Goal: Task Accomplishment & Management: Manage account settings

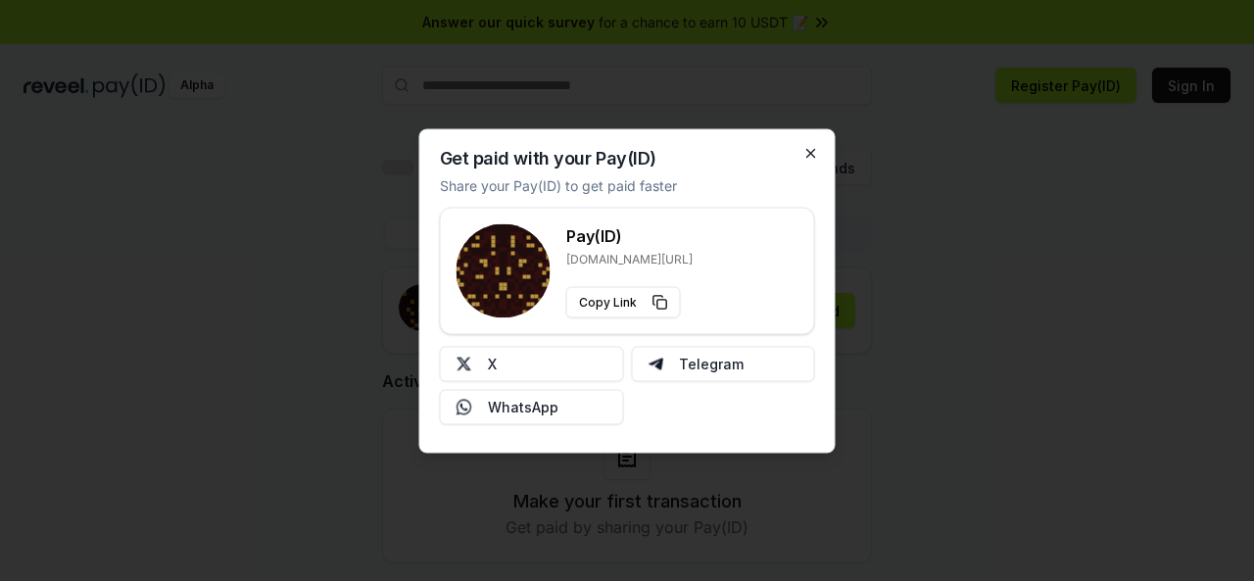
click at [816, 151] on div "Get paid with your Pay(ID) Share your Pay(ID) to get paid faster Pay(ID) [DOMAI…" at bounding box center [627, 290] width 416 height 324
click at [791, 173] on div "Get paid with your Pay(ID) Share your Pay(ID) to get paid faster Pay(ID) [DOMAI…" at bounding box center [627, 290] width 416 height 324
click at [578, 238] on h3 "Pay(ID)" at bounding box center [629, 235] width 126 height 24
drag, startPoint x: 445, startPoint y: 153, endPoint x: 727, endPoint y: 213, distance: 288.4
click at [738, 199] on div "Get paid with your Pay(ID) Share your Pay(ID) to get paid faster Pay(ID) [DOMAI…" at bounding box center [627, 290] width 416 height 324
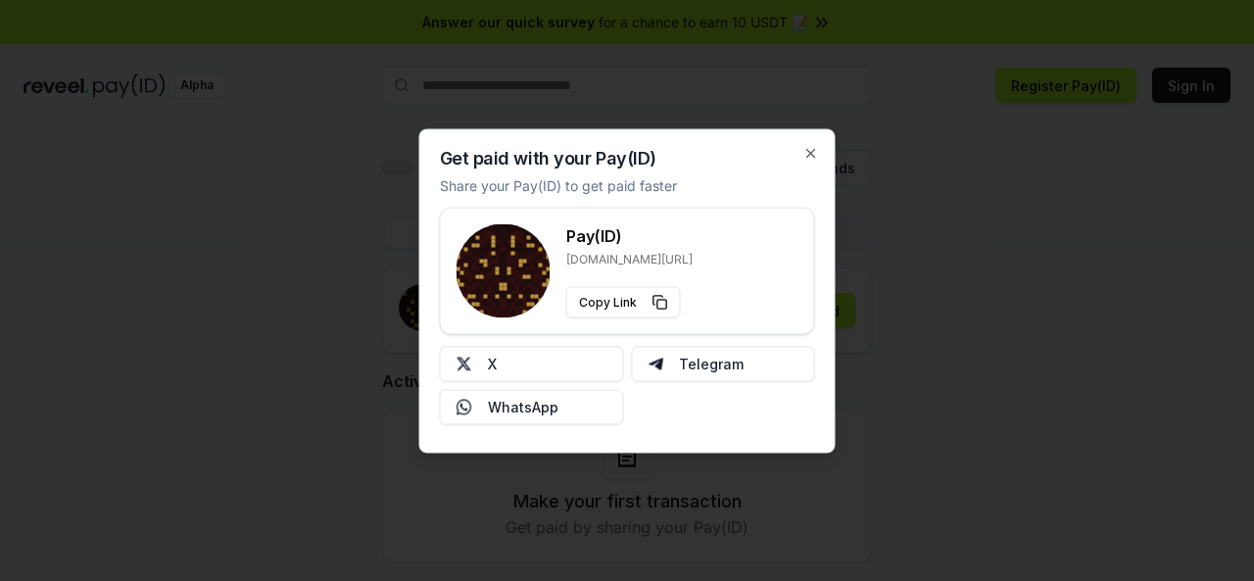
click at [691, 185] on div "Get paid with your Pay(ID) Share your Pay(ID) to get paid faster Pay(ID) [DOMAI…" at bounding box center [627, 290] width 416 height 324
drag, startPoint x: 441, startPoint y: 158, endPoint x: 709, endPoint y: 177, distance: 269.1
click at [709, 177] on div "Get paid with your Pay(ID) Share your Pay(ID) to get paid faster Pay(ID) [DOMAI…" at bounding box center [627, 290] width 416 height 324
click at [638, 163] on h2 "Get paid with your Pay(ID)" at bounding box center [548, 158] width 216 height 18
click at [478, 167] on h2 "Get paid with your Pay(ID)" at bounding box center [548, 158] width 216 height 18
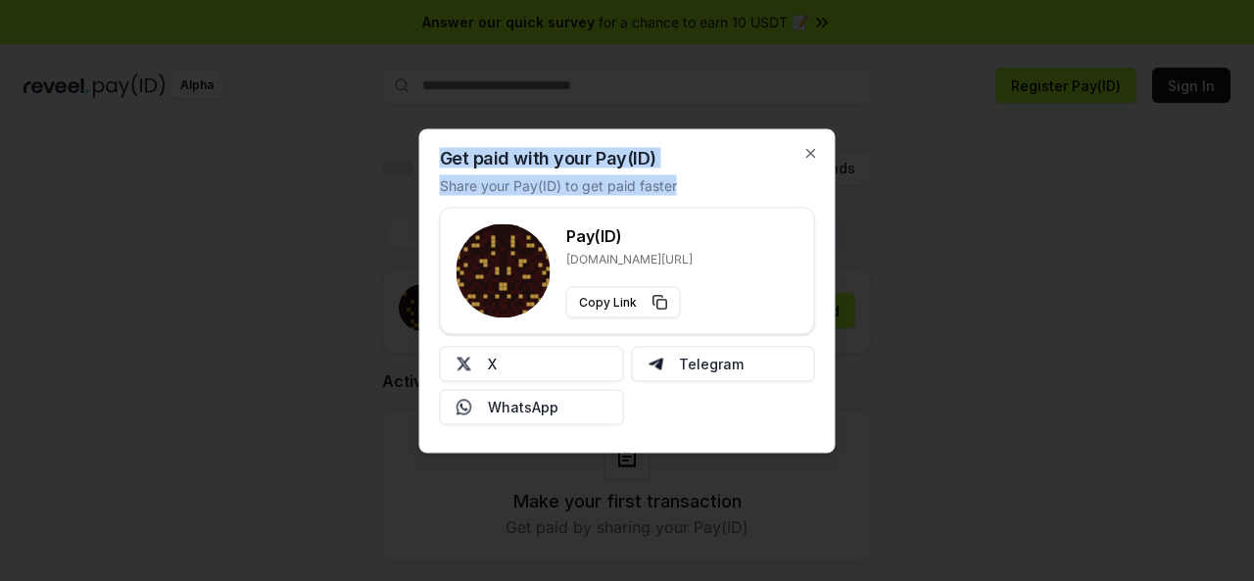
drag, startPoint x: 441, startPoint y: 152, endPoint x: 688, endPoint y: 175, distance: 248.0
click at [688, 175] on div "Get paid with your Pay(ID) Share your Pay(ID) to get paid faster Pay(ID) [DOMAI…" at bounding box center [627, 290] width 416 height 324
copy div "Get paid with your Pay(ID) Share your Pay(ID) to get paid faster"
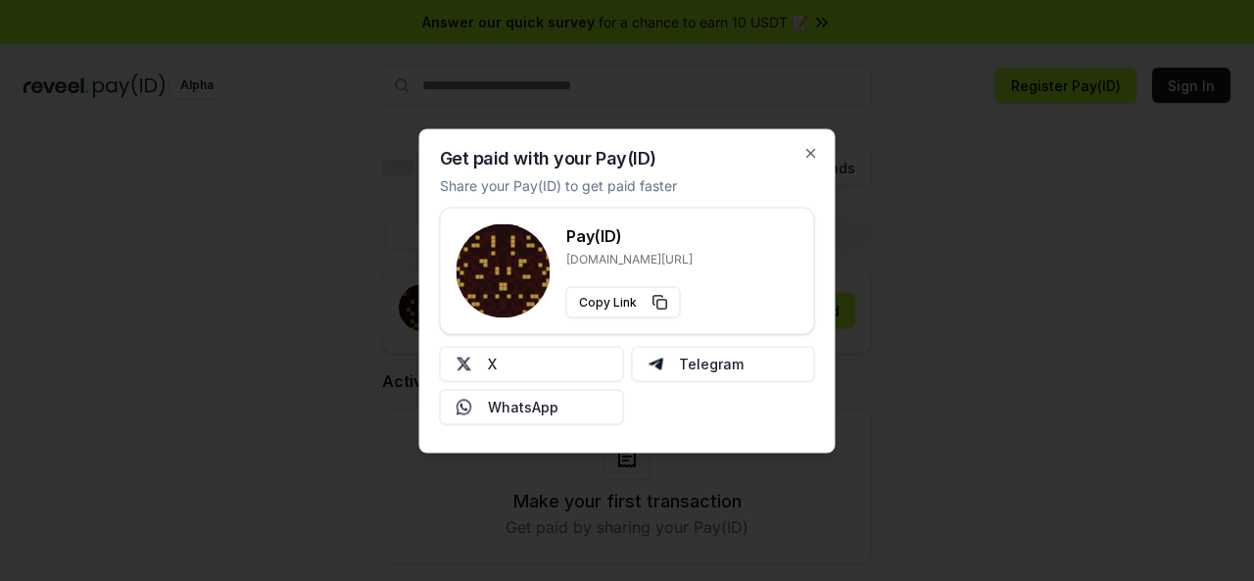
click at [808, 144] on div "Get paid with your Pay(ID) Share your Pay(ID) to get paid faster Pay(ID) [DOMAI…" at bounding box center [627, 290] width 416 height 324
click at [807, 157] on icon "button" at bounding box center [811, 153] width 8 height 8
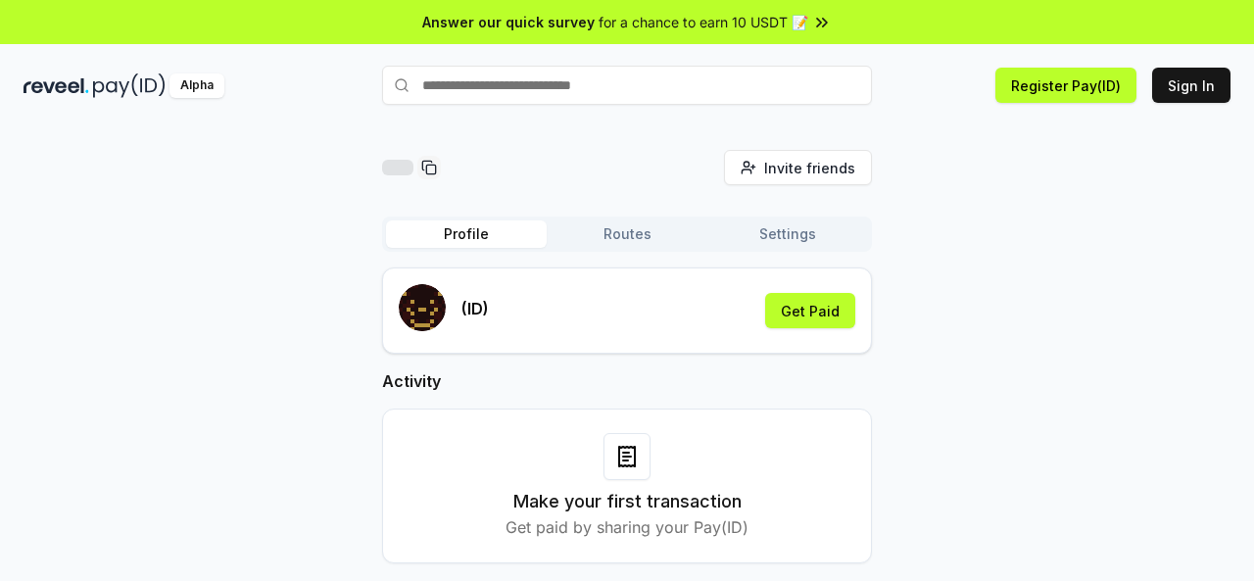
click at [459, 307] on div "(ID)" at bounding box center [444, 310] width 90 height 53
drag, startPoint x: 536, startPoint y: 295, endPoint x: 552, endPoint y: 281, distance: 21.6
click at [539, 295] on div "(ID) Get Paid" at bounding box center [627, 310] width 456 height 53
click at [624, 226] on button "Routes" at bounding box center [627, 233] width 161 height 27
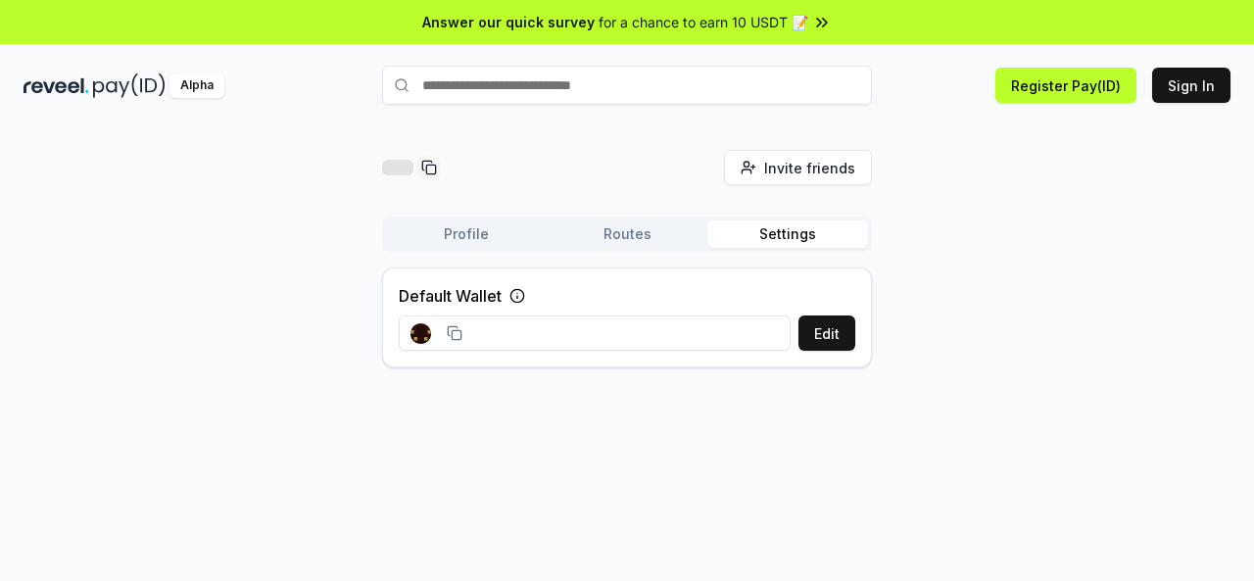
click at [776, 232] on button "Settings" at bounding box center [787, 233] width 161 height 27
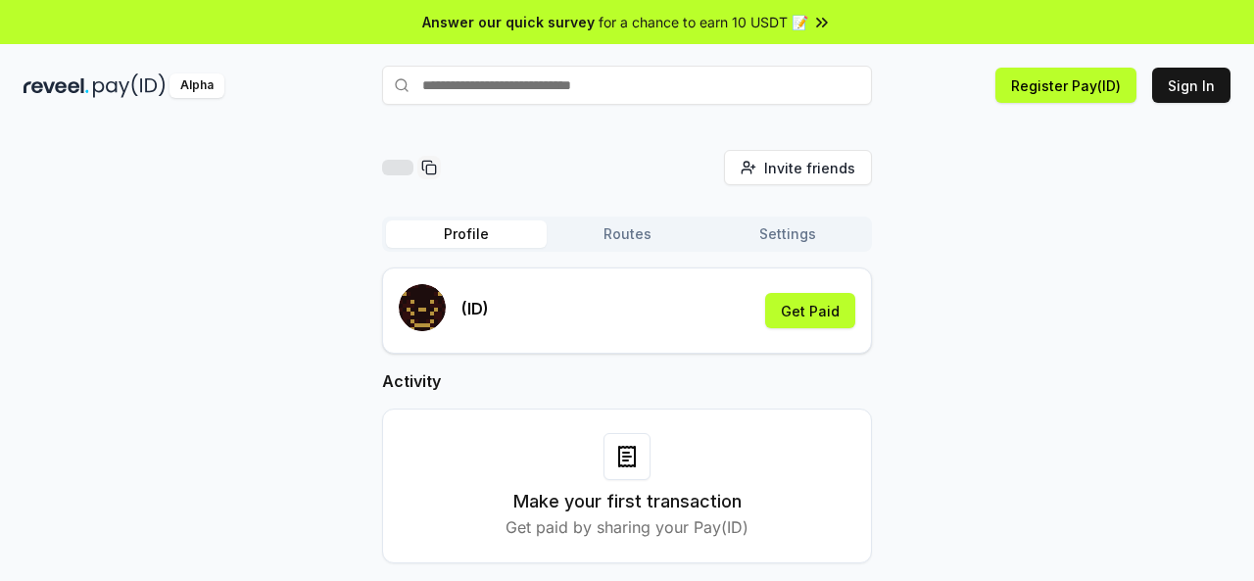
click at [468, 229] on button "Profile" at bounding box center [466, 233] width 161 height 27
click at [1176, 83] on button "Sign In" at bounding box center [1191, 85] width 78 height 35
